Goal: Task Accomplishment & Management: Complete application form

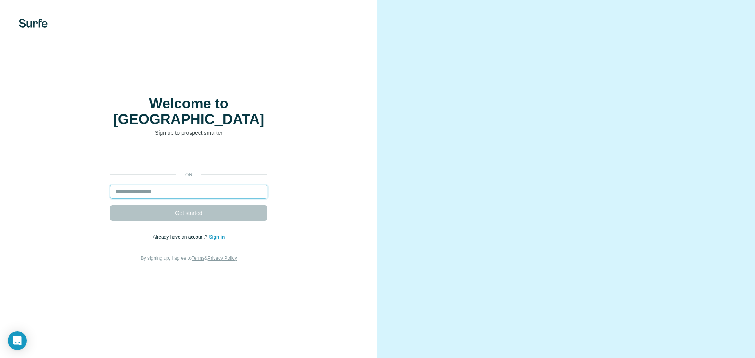
click at [217, 185] on input "email" at bounding box center [188, 192] width 157 height 14
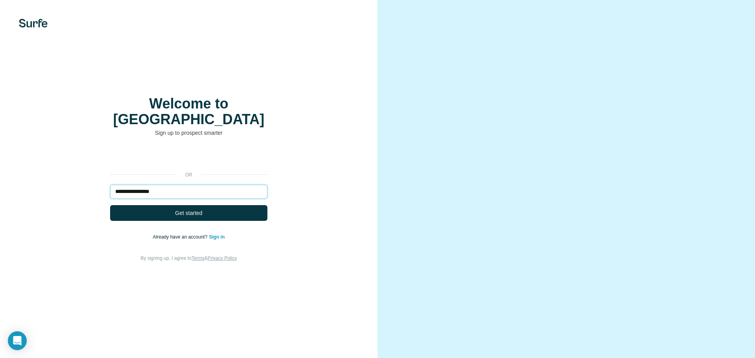
type input "**********"
click at [215, 207] on button "Get started" at bounding box center [188, 213] width 157 height 16
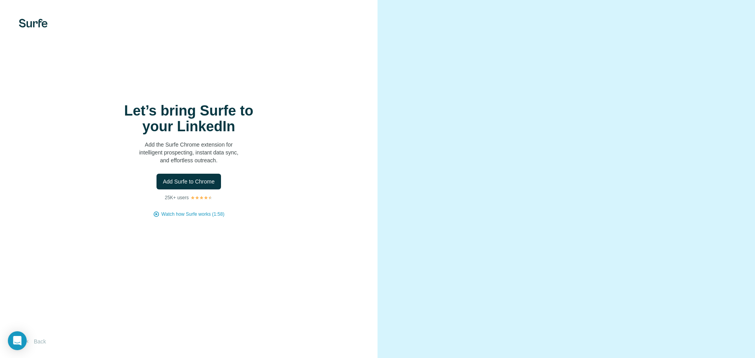
click at [213, 180] on span "Add Surfe to Chrome" at bounding box center [189, 182] width 52 height 8
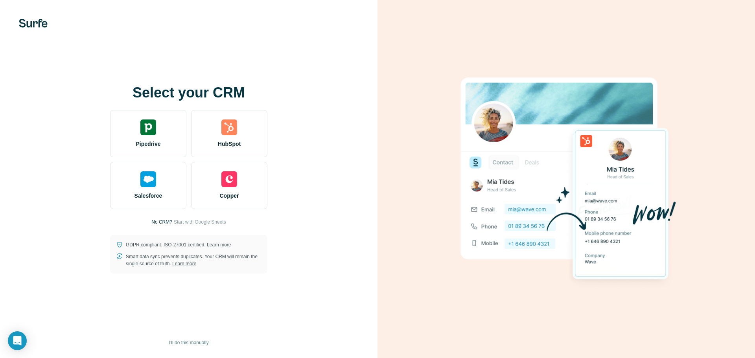
click at [239, 135] on div "HubSpot" at bounding box center [229, 133] width 76 height 47
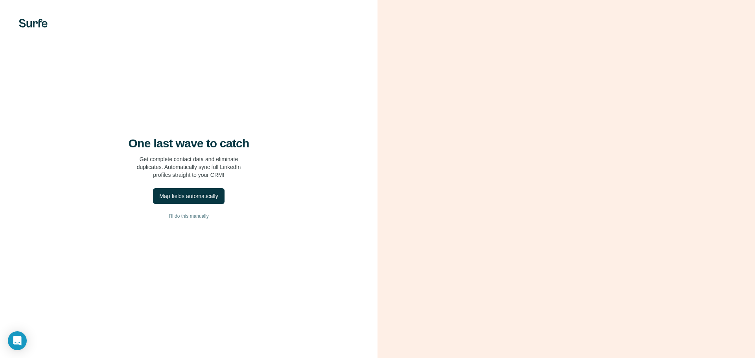
click at [204, 195] on div "Map fields automatically" at bounding box center [188, 196] width 59 height 8
